Goal: Task Accomplishment & Management: Complete application form

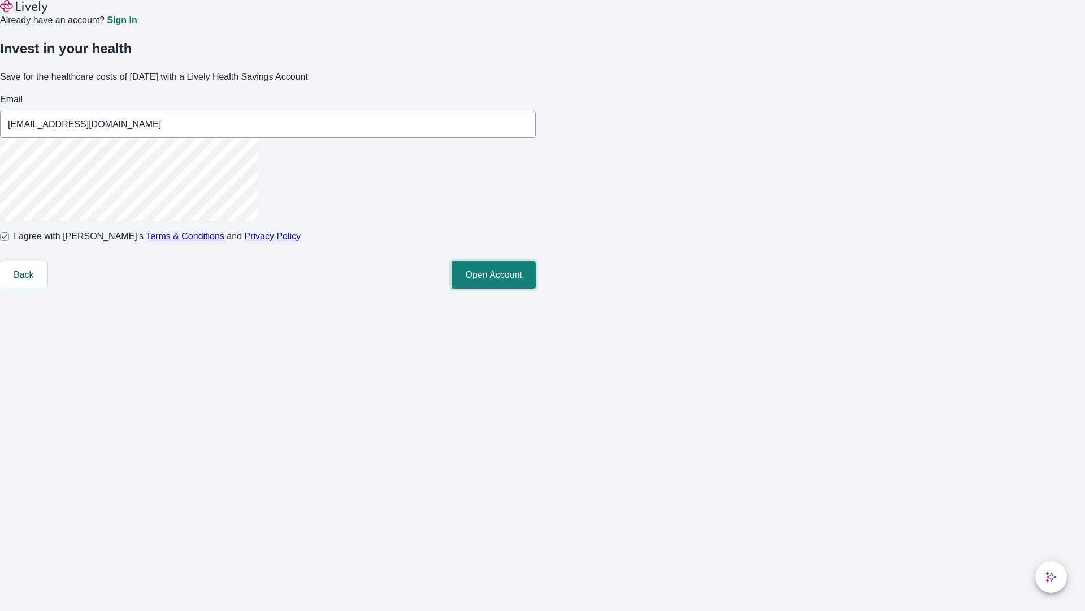
click at [536, 288] on button "Open Account" at bounding box center [494, 274] width 84 height 27
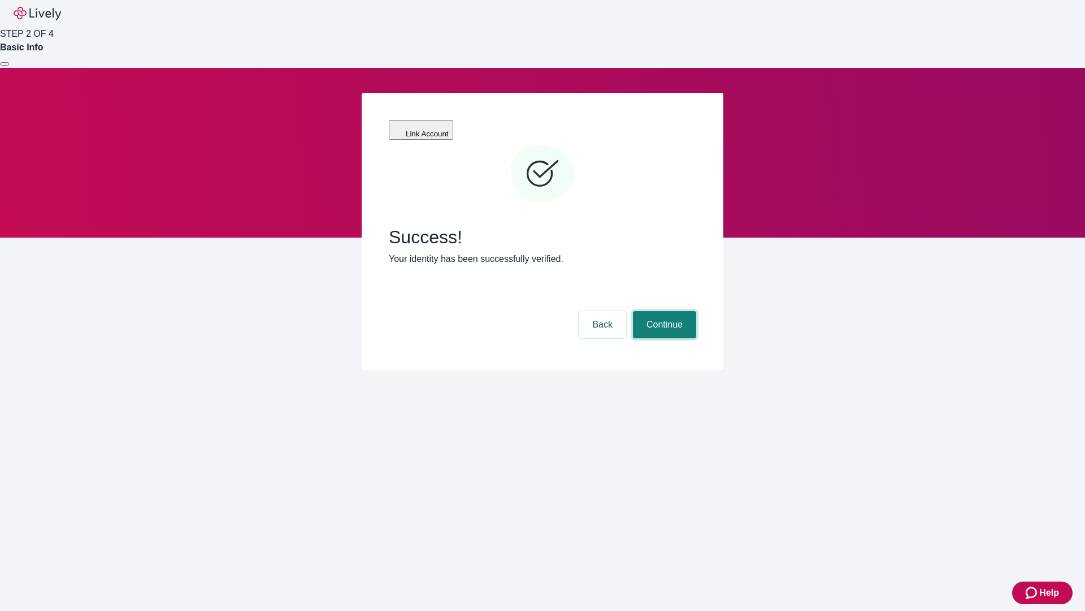
click at [663, 311] on button "Continue" at bounding box center [664, 324] width 63 height 27
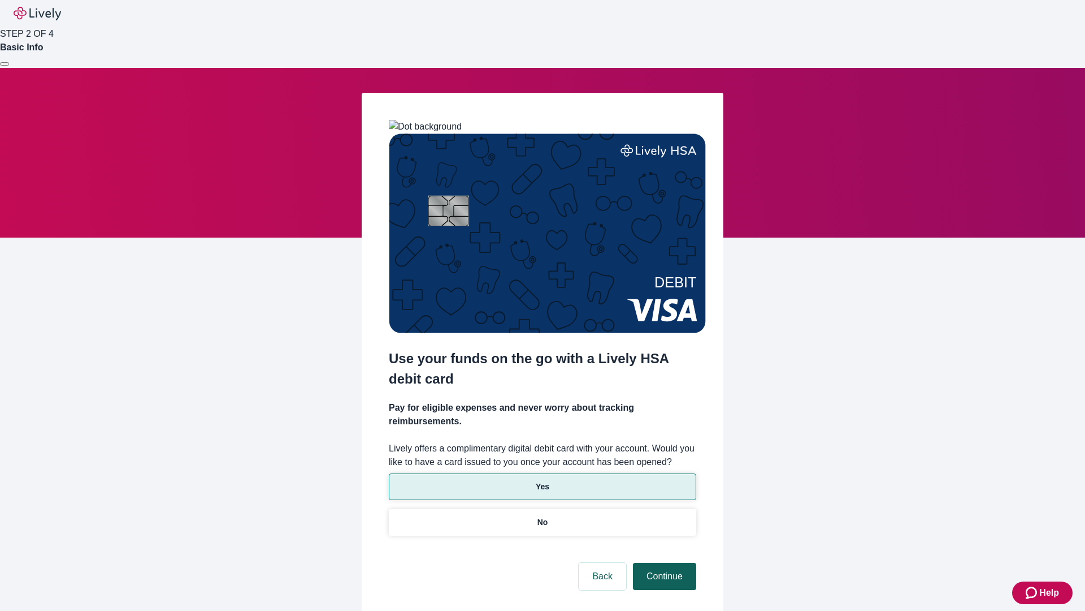
click at [542, 480] on p "Yes" at bounding box center [543, 486] width 14 height 12
click at [663, 562] on button "Continue" at bounding box center [664, 575] width 63 height 27
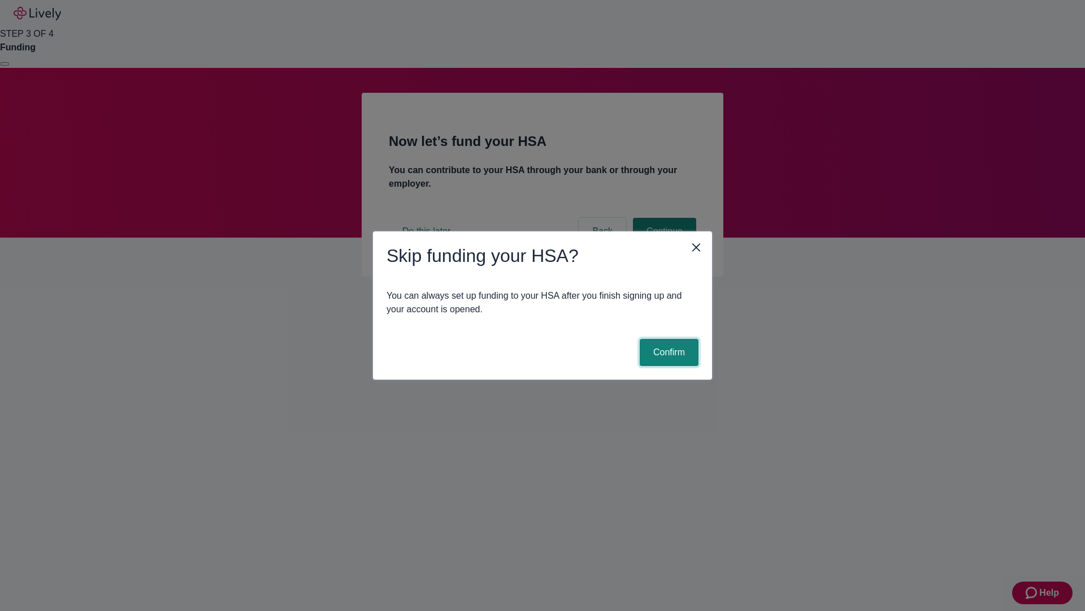
click at [668, 352] on button "Confirm" at bounding box center [669, 352] width 59 height 27
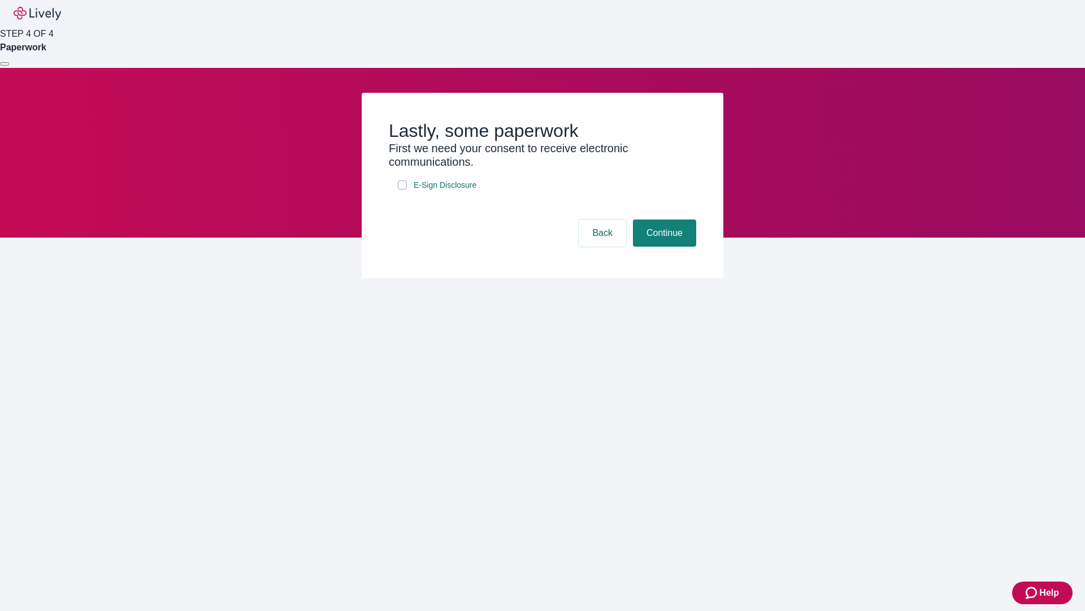
click at [402, 189] on input "E-Sign Disclosure" at bounding box center [402, 184] width 9 height 9
checkbox input "true"
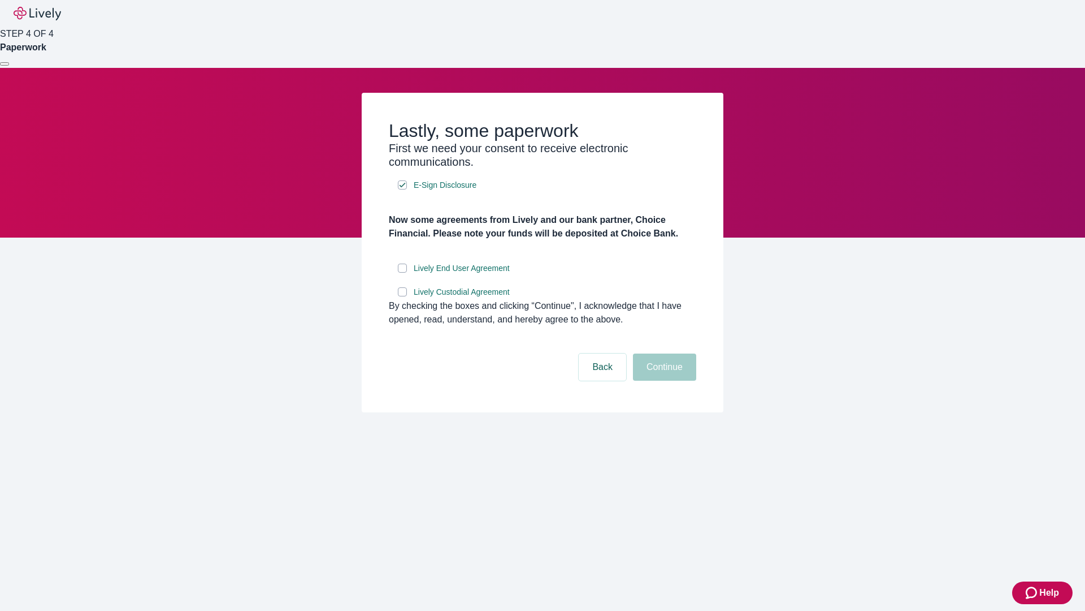
click at [402, 272] on input "Lively End User Agreement" at bounding box center [402, 267] width 9 height 9
checkbox input "true"
click at [402, 296] on input "Lively Custodial Agreement" at bounding box center [402, 291] width 9 height 9
checkbox input "true"
click at [663, 380] on button "Continue" at bounding box center [664, 366] width 63 height 27
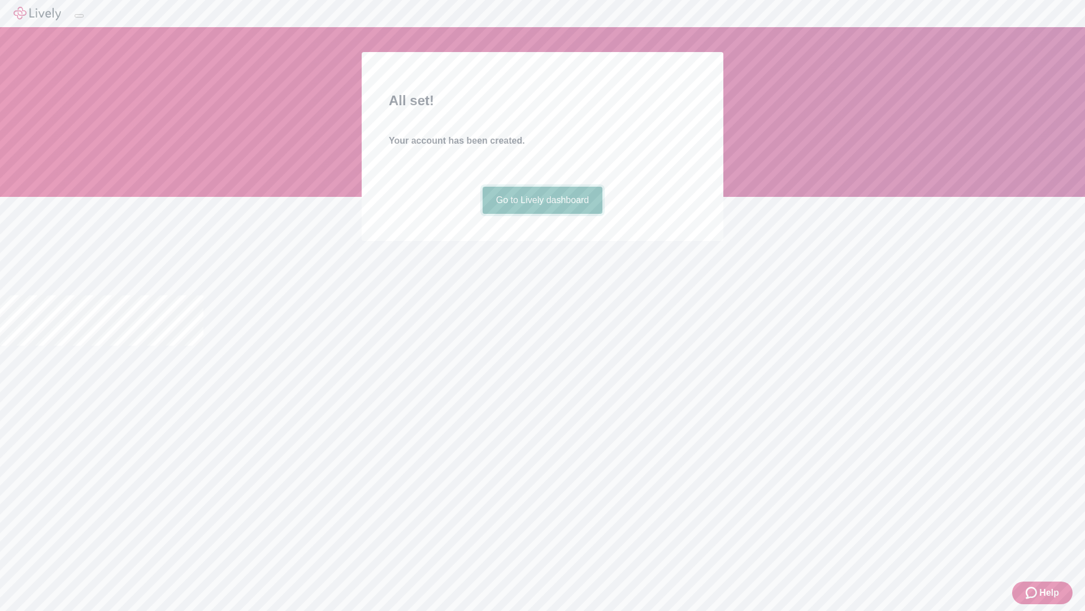
click at [542, 214] on link "Go to Lively dashboard" at bounding box center [543, 200] width 120 height 27
